Goal: Information Seeking & Learning: Learn about a topic

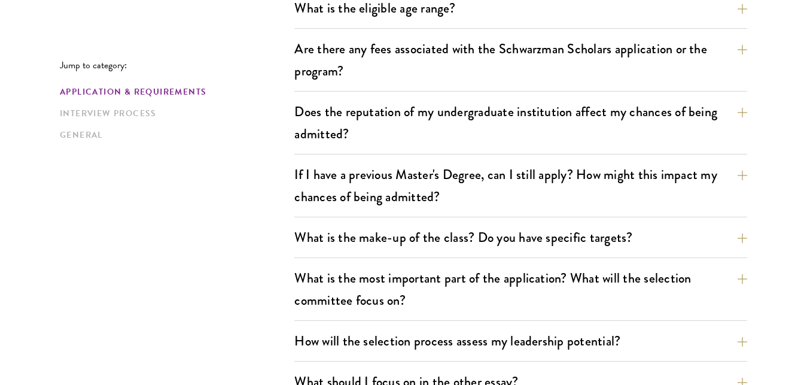
scroll to position [460, 0]
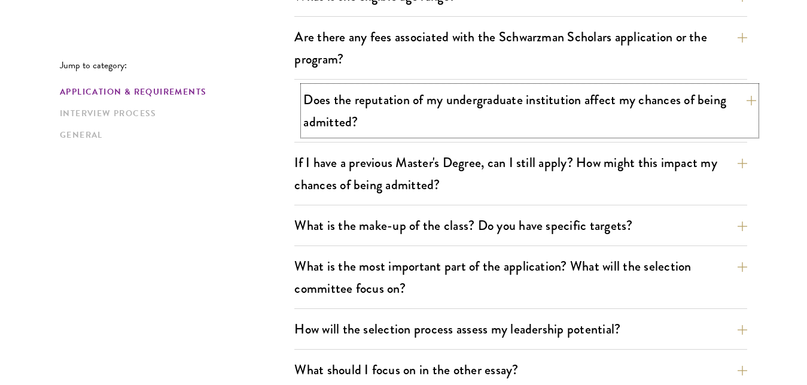
click at [751, 102] on button "Does the reputation of my undergraduate institution affect my chances of being …" at bounding box center [529, 110] width 453 height 49
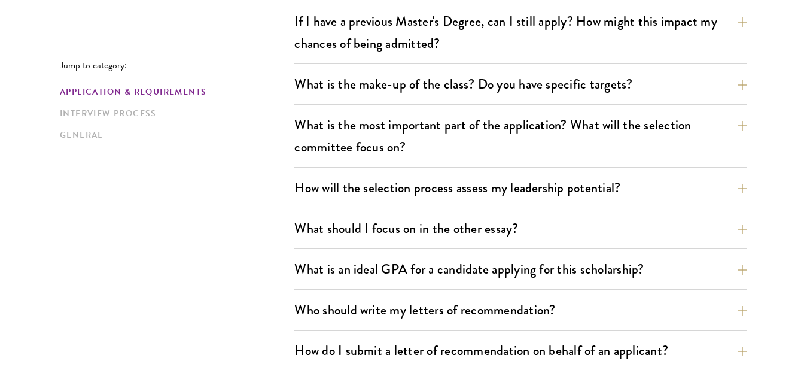
scroll to position [724, 0]
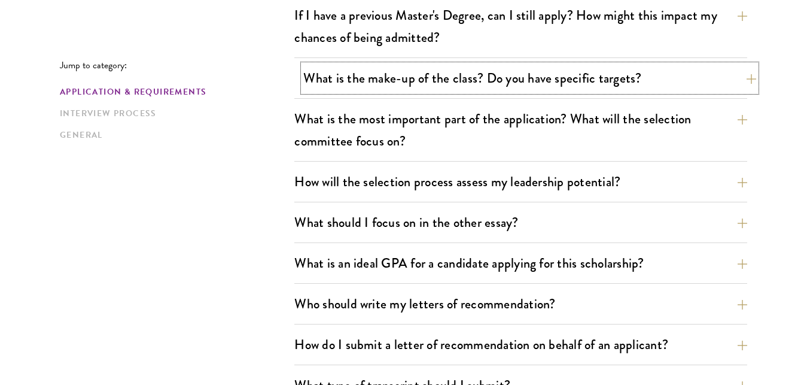
click at [749, 78] on button "What is the make-up of the class? Do you have specific targets?" at bounding box center [529, 78] width 453 height 27
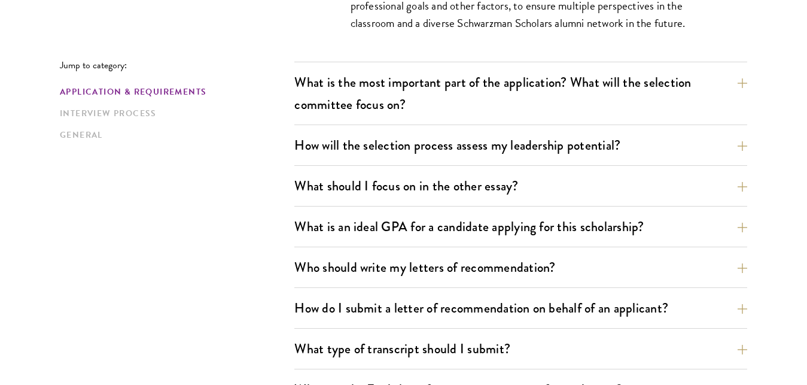
scroll to position [889, 0]
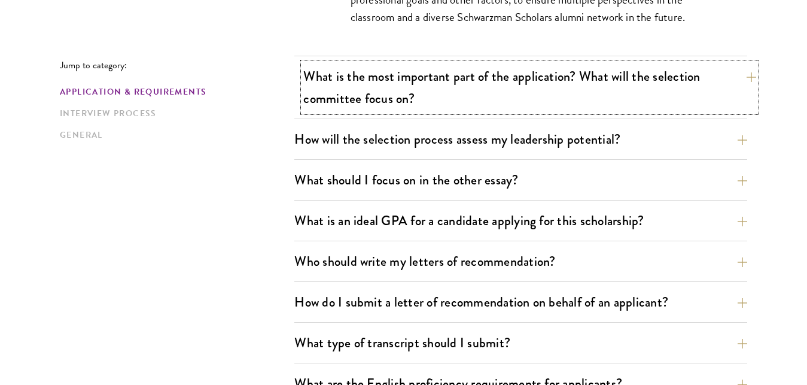
click at [749, 78] on button "What is the most important part of the application? What will the selection com…" at bounding box center [529, 87] width 453 height 49
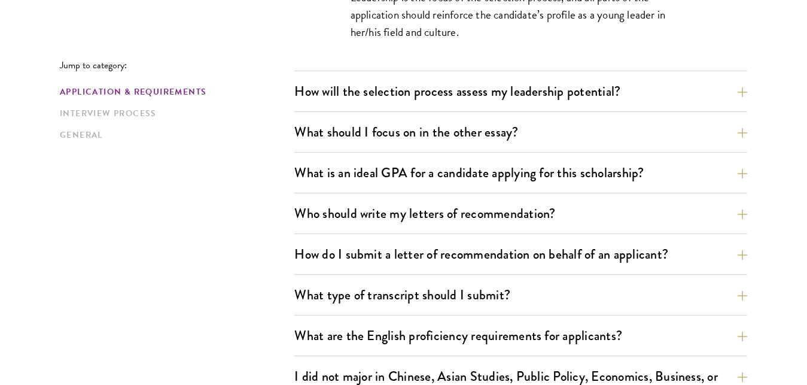
scroll to position [892, 0]
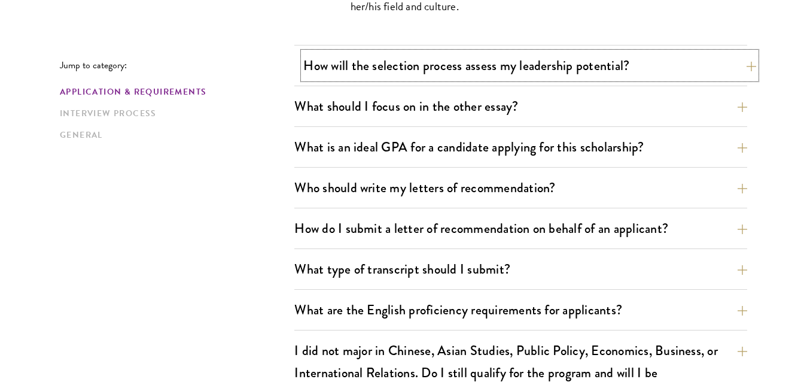
click at [754, 65] on button "How will the selection process assess my leadership potential?" at bounding box center [529, 65] width 453 height 27
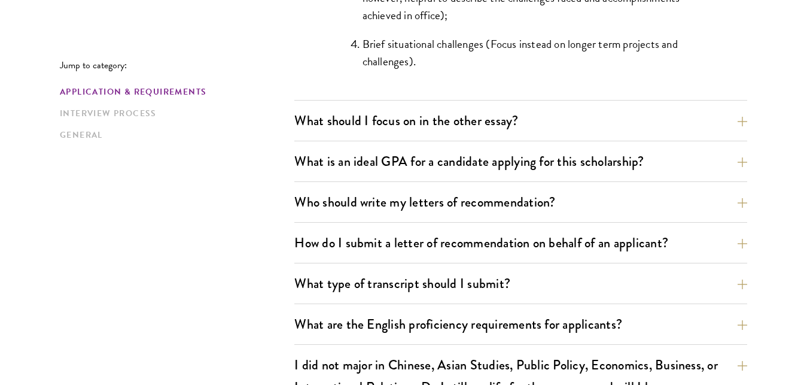
scroll to position [1389, 0]
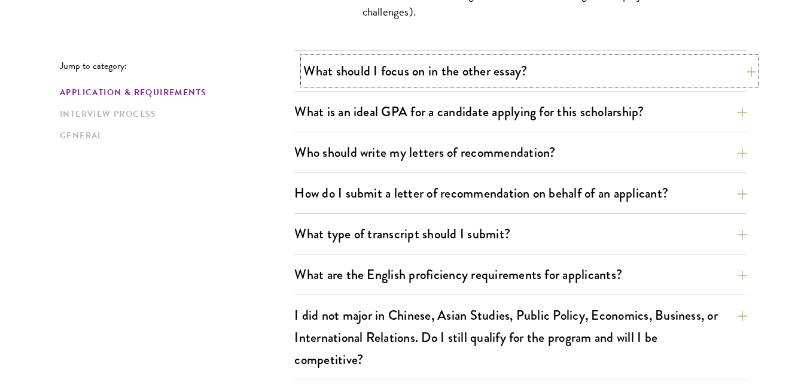
click at [746, 73] on button "What should I focus on in the other essay?" at bounding box center [529, 70] width 453 height 27
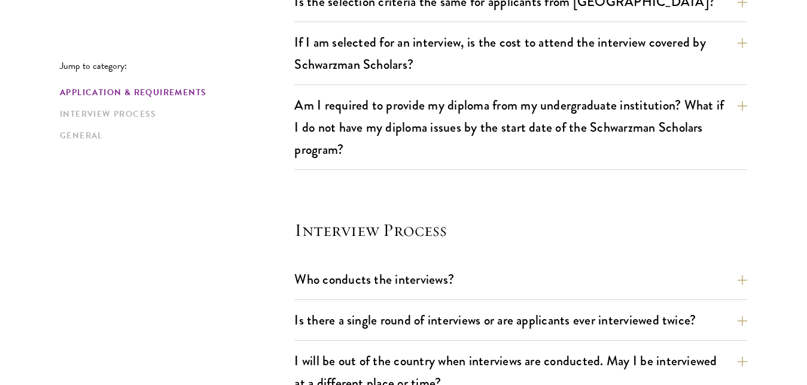
scroll to position [1388, 0]
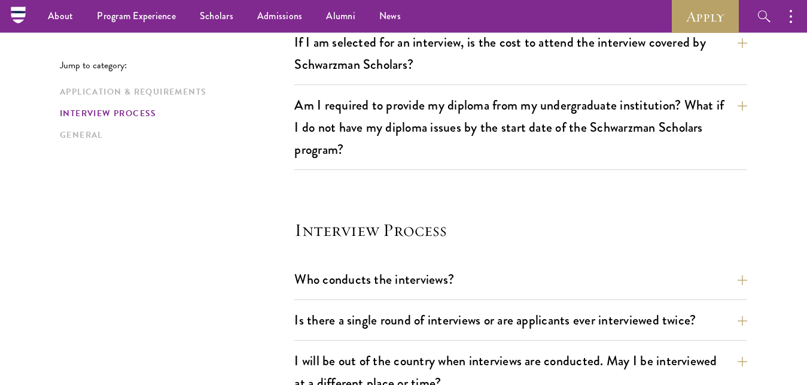
drag, startPoint x: 806, startPoint y: 157, endPoint x: 813, endPoint y: 126, distance: 31.8
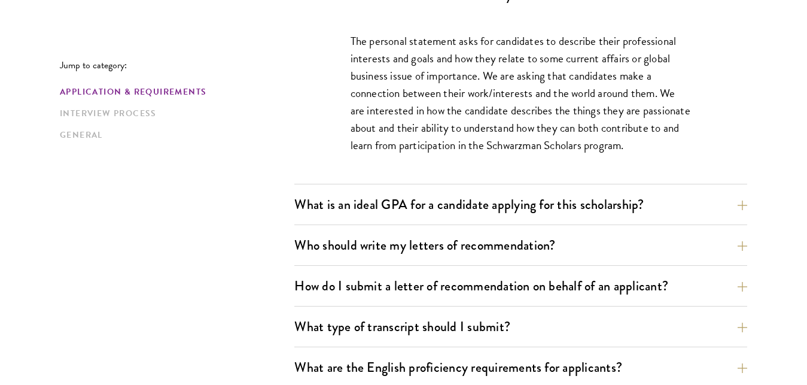
scroll to position [905, 0]
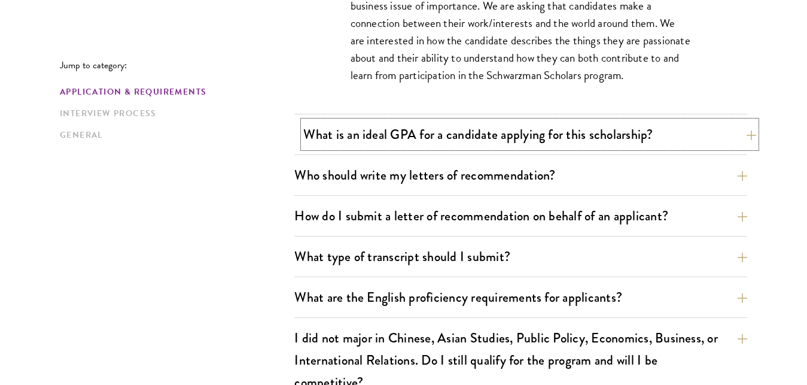
click at [742, 136] on button "What is an ideal GPA for a candidate applying for this scholarship?" at bounding box center [529, 134] width 453 height 27
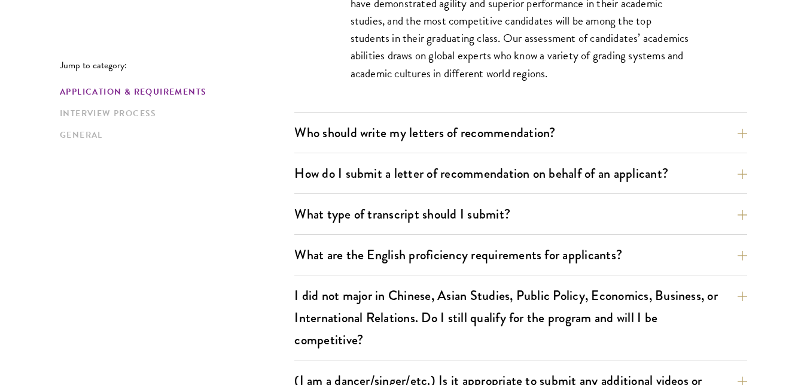
scroll to position [989, 0]
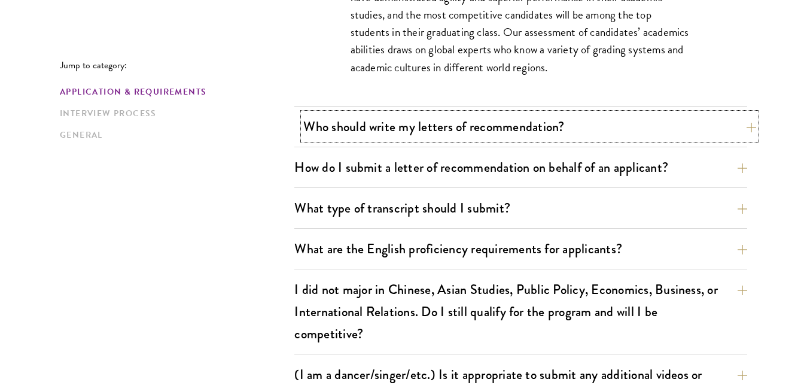
click at [742, 127] on button "Who should write my letters of recommendation?" at bounding box center [529, 126] width 453 height 27
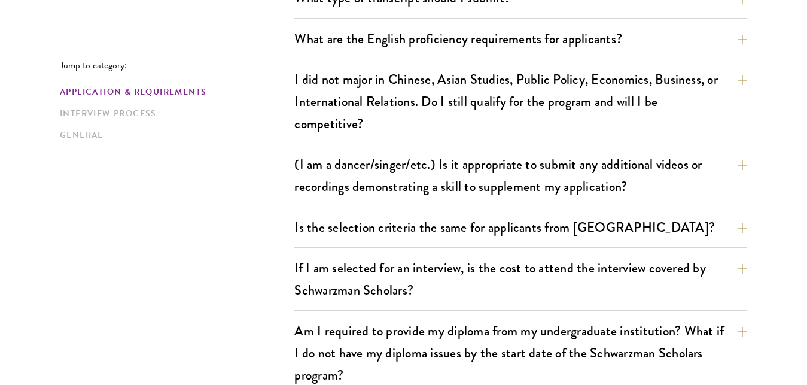
scroll to position [1545, 0]
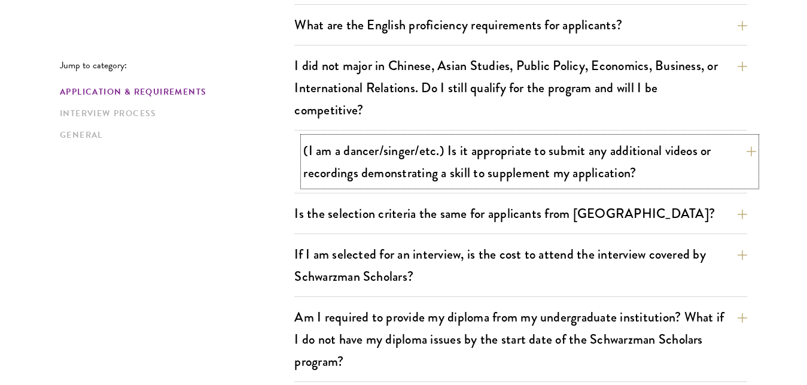
click at [748, 150] on button "(I am a dancer/singer/etc.) Is it appropriate to submit any additional videos o…" at bounding box center [529, 161] width 453 height 49
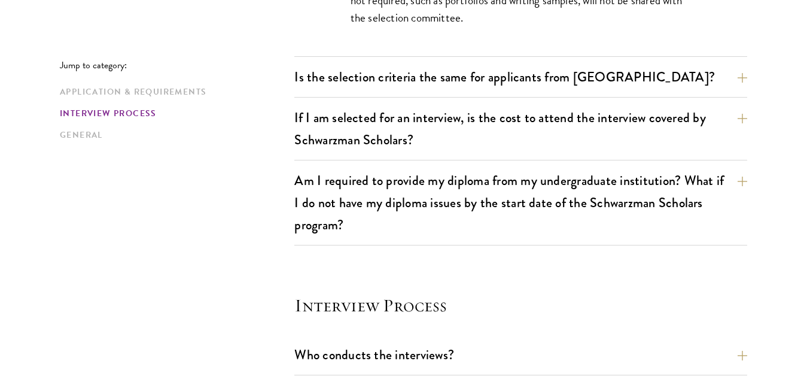
scroll to position [1267, 0]
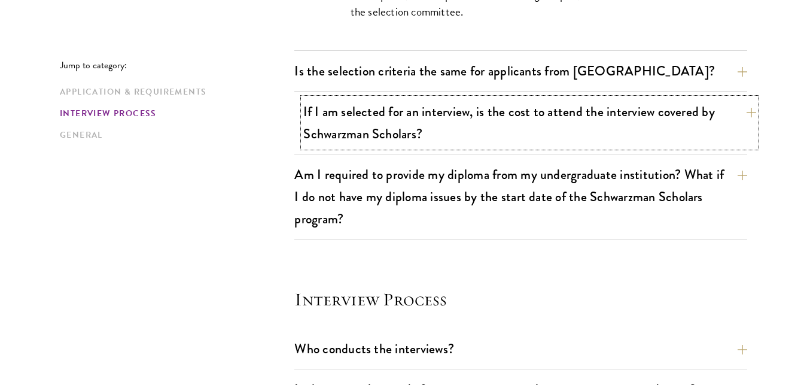
click at [749, 112] on button "If I am selected for an interview, is the cost to attend the interview covered …" at bounding box center [529, 122] width 453 height 49
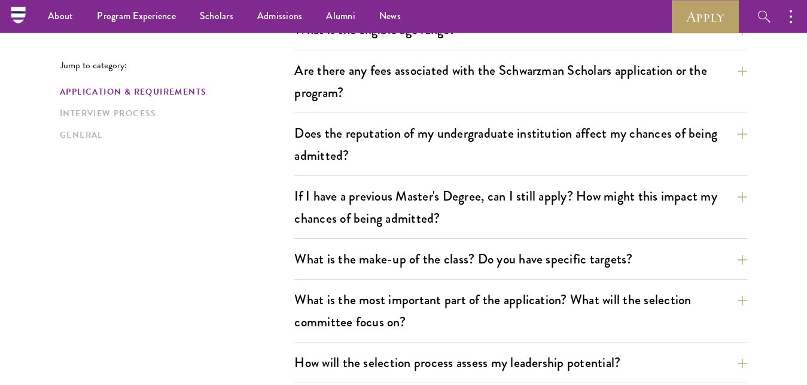
scroll to position [358, 0]
